Goal: Information Seeking & Learning: Learn about a topic

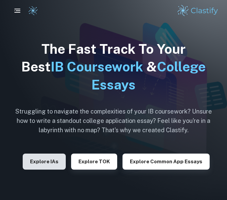
click at [50, 166] on button "Explore IAs" at bounding box center [44, 161] width 43 height 16
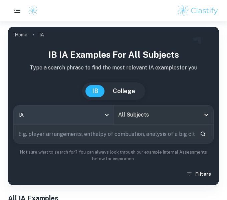
click at [104, 113] on body "We value your privacy We use cookies to enhance your browsing experience, serve…" at bounding box center [113, 121] width 227 height 200
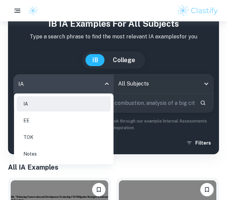
scroll to position [32, 0]
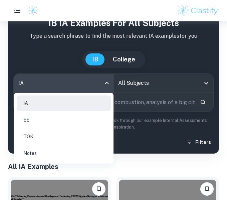
click at [103, 97] on li "IA" at bounding box center [64, 102] width 94 height 15
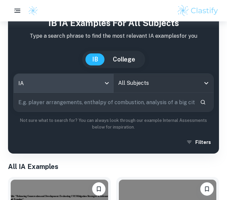
click at [146, 82] on input "All Subjects" at bounding box center [158, 83] width 84 height 13
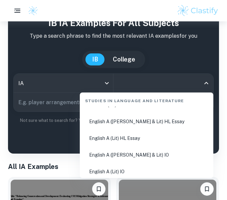
scroll to position [92, 0]
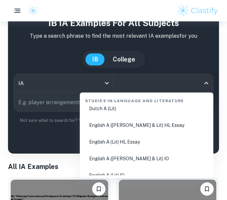
click at [155, 127] on li "English A ([PERSON_NAME] & Lit) HL Essay" at bounding box center [146, 124] width 128 height 15
type input "English A ([PERSON_NAME] & Lit) HL Essay"
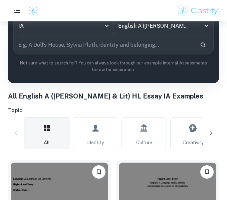
scroll to position [109, 0]
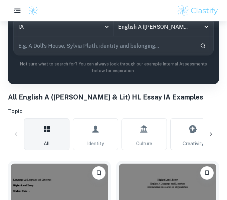
click at [18, 12] on icon "button" at bounding box center [17, 11] width 8 height 8
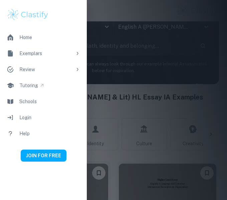
click at [124, 80] on div at bounding box center [113, 100] width 227 height 200
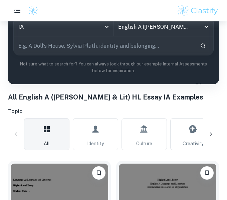
click at [16, 134] on div "All Identity Culture Creativity Communication Perspective Transformation Repres…" at bounding box center [113, 134] width 211 height 32
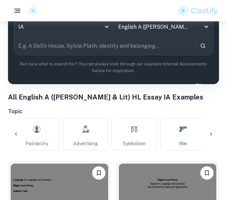
scroll to position [0, 645]
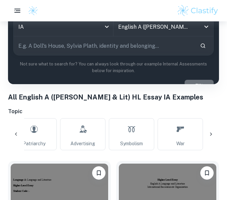
click at [206, 80] on button "Filters" at bounding box center [198, 86] width 29 height 12
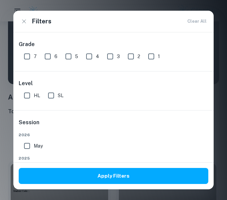
click at [31, 54] on input "7" at bounding box center [26, 56] width 13 height 13
checkbox input "true"
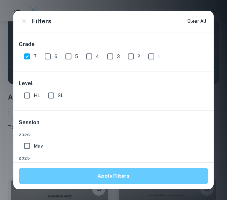
click at [45, 174] on button "Apply Filters" at bounding box center [113, 176] width 189 height 16
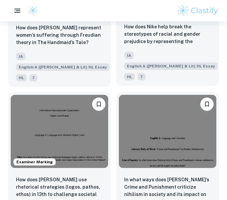
scroll to position [1409, 0]
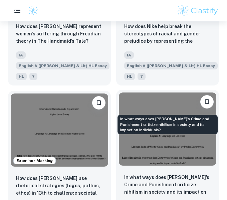
click at [200, 173] on p "In what ways does [PERSON_NAME]’s Crime and Punishment criticize nihilism in so…" at bounding box center [167, 184] width 87 height 23
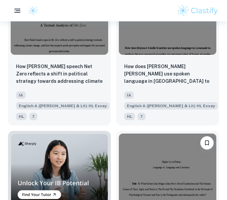
scroll to position [1823, 0]
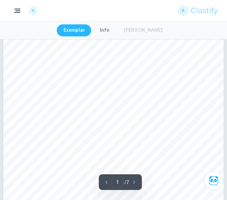
scroll to position [28, 0]
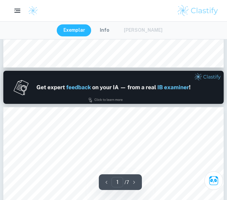
type input "2"
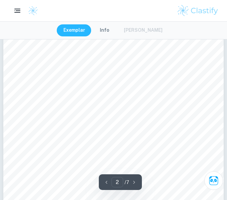
scroll to position [342, 0]
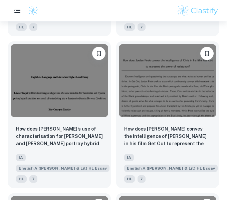
scroll to position [2369, 0]
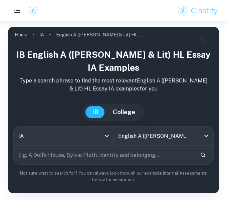
click at [107, 145] on input "text" at bounding box center [104, 154] width 181 height 19
type input "memoir"
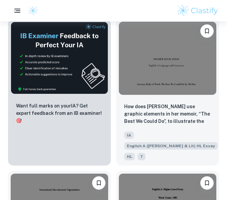
scroll to position [433, 0]
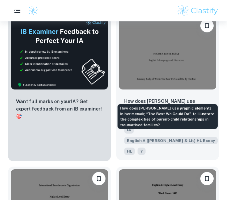
click at [176, 97] on p "How does [PERSON_NAME] use graphic elements in her memoir, “The Best We Could D…" at bounding box center [167, 108] width 87 height 23
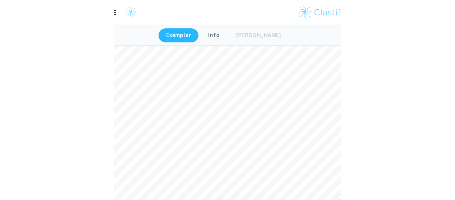
scroll to position [350, 0]
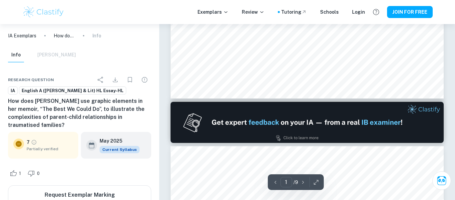
type input "2"
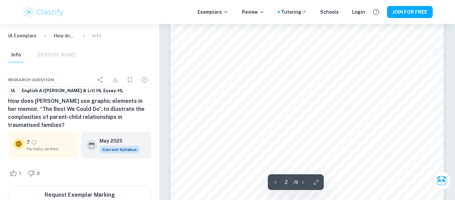
scroll to position [550, 0]
